Goal: Information Seeking & Learning: Understand process/instructions

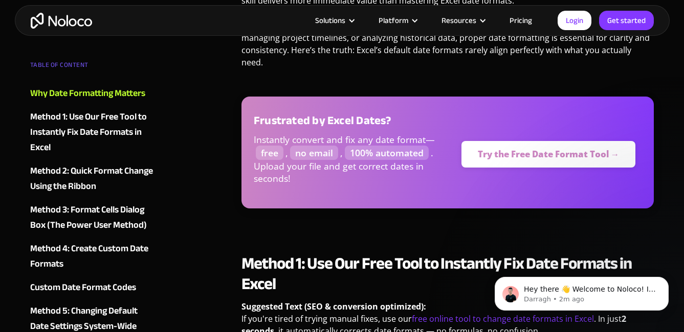
scroll to position [716, 0]
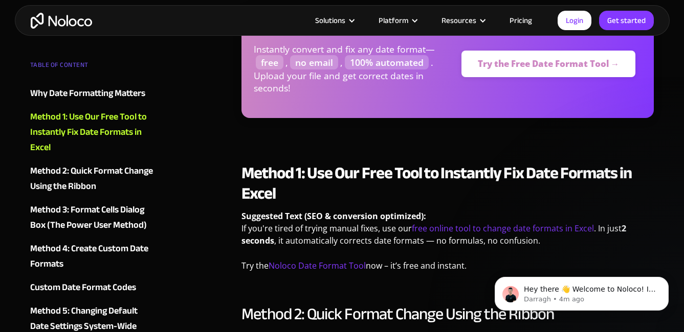
click at [593, 210] on p "Suggested Text (SEO & conversion optimized): If you're tired of trying manual f…" at bounding box center [447, 232] width 413 height 44
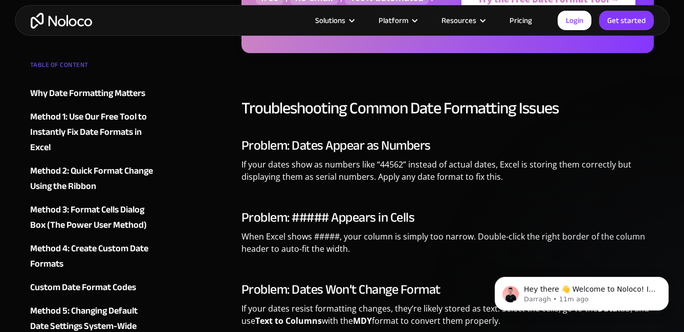
scroll to position [2761, 0]
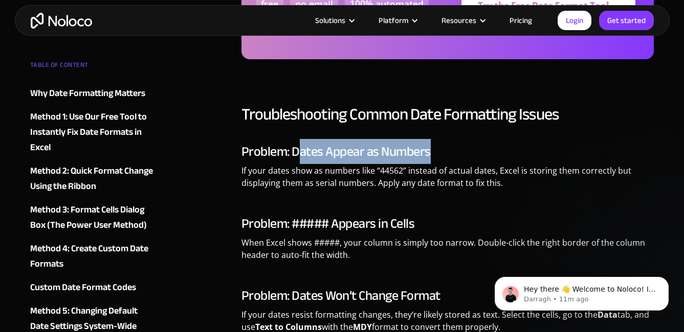
drag, startPoint x: 300, startPoint y: 130, endPoint x: 444, endPoint y: 130, distance: 143.7
click at [444, 144] on h3 "Problem: Dates Appear as Numbers" at bounding box center [447, 151] width 413 height 15
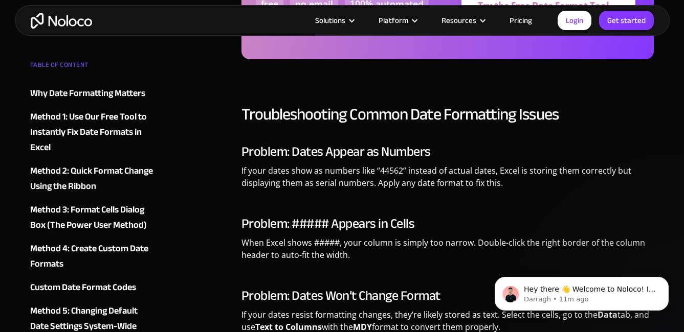
drag, startPoint x: 444, startPoint y: 130, endPoint x: 446, endPoint y: 182, distance: 52.2
click at [446, 182] on div "Troubleshooting Common Date Formatting Issues Problem: Dates Appear as Numbers …" at bounding box center [447, 235] width 413 height 262
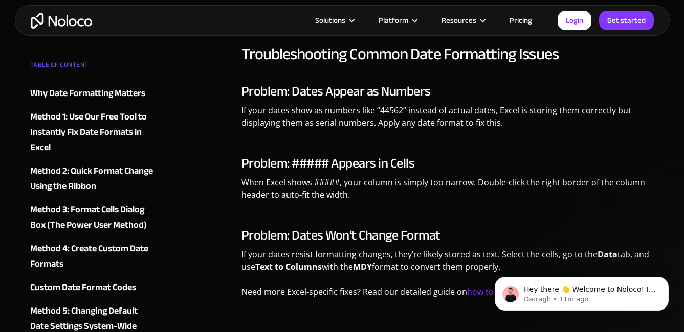
scroll to position [2812, 0]
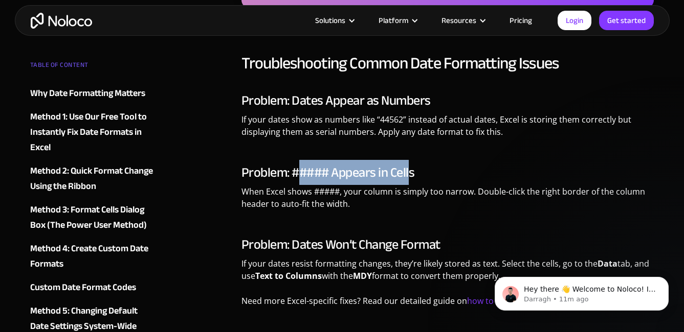
drag, startPoint x: 302, startPoint y: 147, endPoint x: 410, endPoint y: 146, distance: 107.9
click at [410, 165] on h3 "Problem: ##### Appears in Cells" at bounding box center [447, 172] width 413 height 15
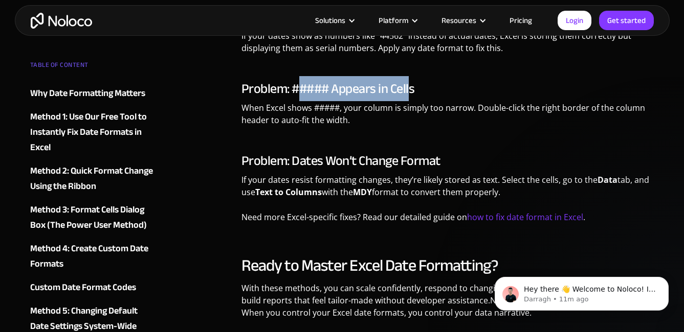
scroll to position [2914, 0]
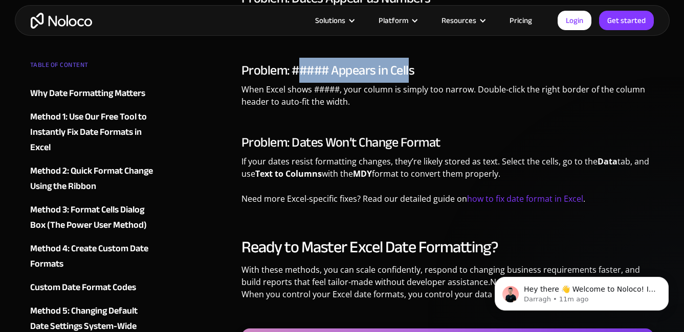
drag, startPoint x: 242, startPoint y: 135, endPoint x: 634, endPoint y: 146, distance: 392.2
click at [634, 155] on p "If your dates resist formatting changes, they’re likely stored as text. Select …" at bounding box center [447, 171] width 413 height 32
drag, startPoint x: 634, startPoint y: 146, endPoint x: 582, endPoint y: 157, distance: 53.8
click at [582, 157] on p "If your dates resist formatting changes, they’re likely stored as text. Select …" at bounding box center [447, 171] width 413 height 32
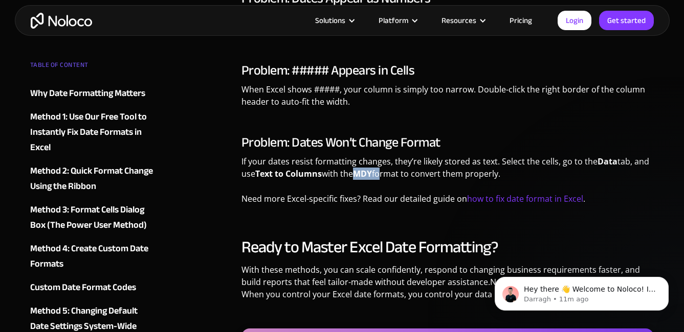
drag, startPoint x: 362, startPoint y: 147, endPoint x: 381, endPoint y: 147, distance: 19.4
click at [381, 155] on p "If your dates resist formatting changes, they’re likely stored as text. Select …" at bounding box center [447, 171] width 413 height 32
drag, startPoint x: 381, startPoint y: 147, endPoint x: 425, endPoint y: 161, distance: 45.4
click at [425, 161] on p "If your dates resist formatting changes, they’re likely stored as text. Select …" at bounding box center [447, 171] width 413 height 32
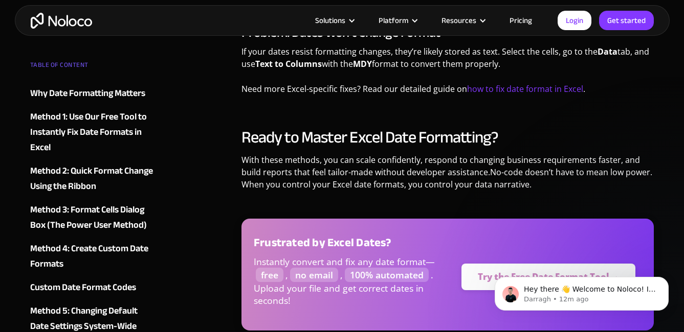
scroll to position [3016, 0]
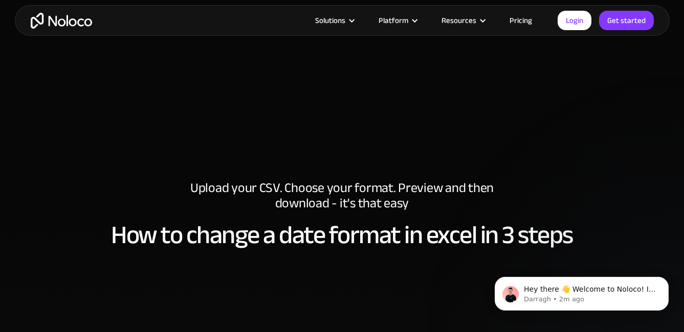
scroll to position [460, 0]
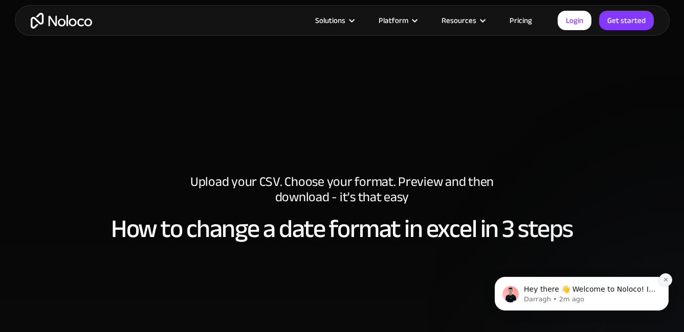
click at [664, 280] on icon "Dismiss notification" at bounding box center [666, 280] width 6 height 6
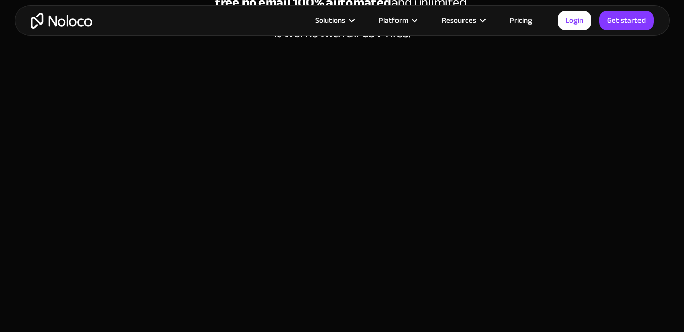
scroll to position [256, 0]
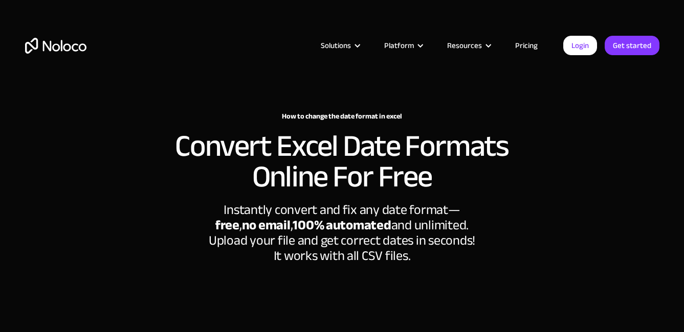
scroll to position [256, 0]
